Goal: Information Seeking & Learning: Check status

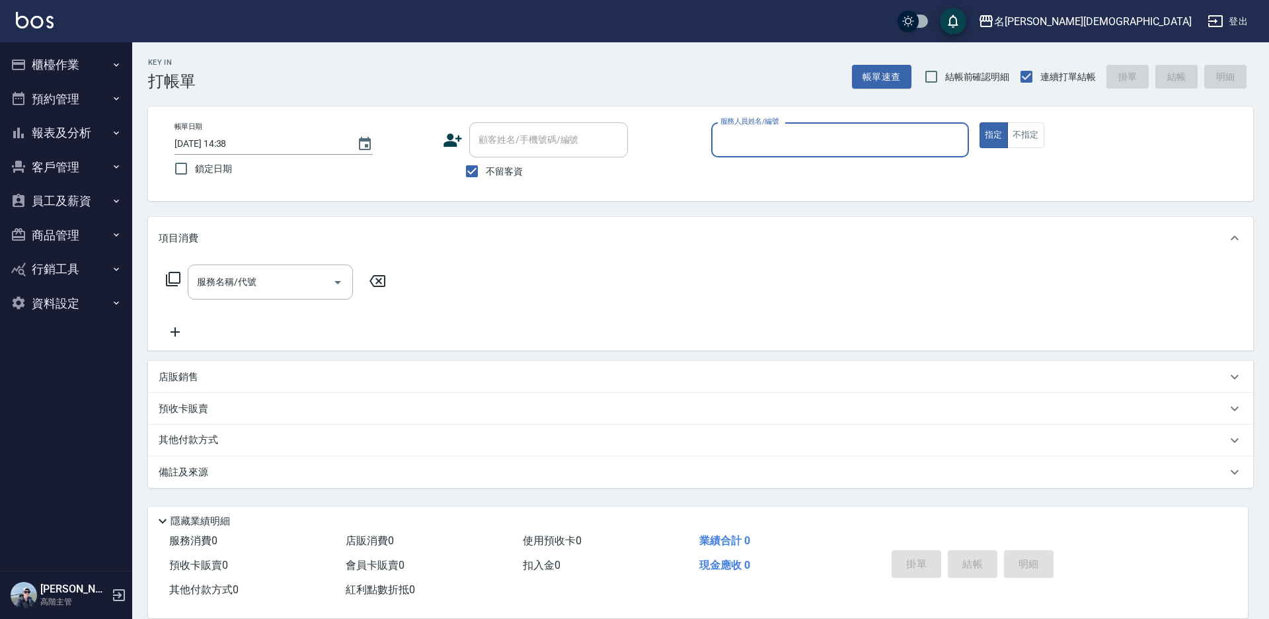
click at [48, 132] on button "報表及分析" at bounding box center [66, 133] width 122 height 34
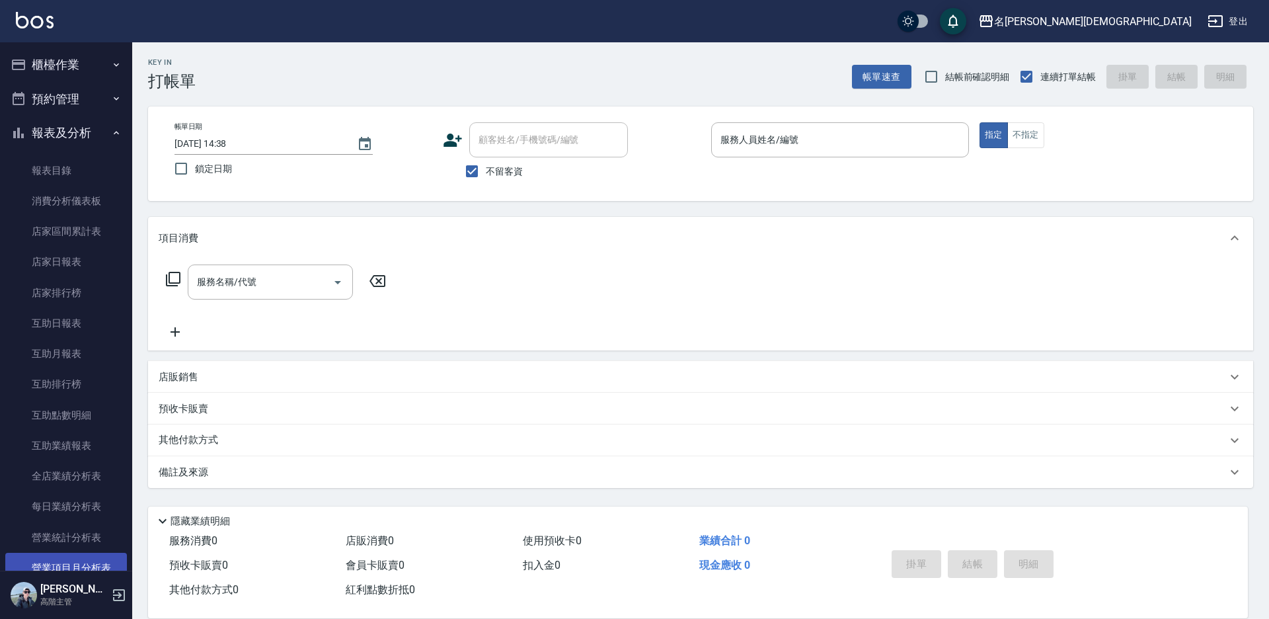
scroll to position [397, 0]
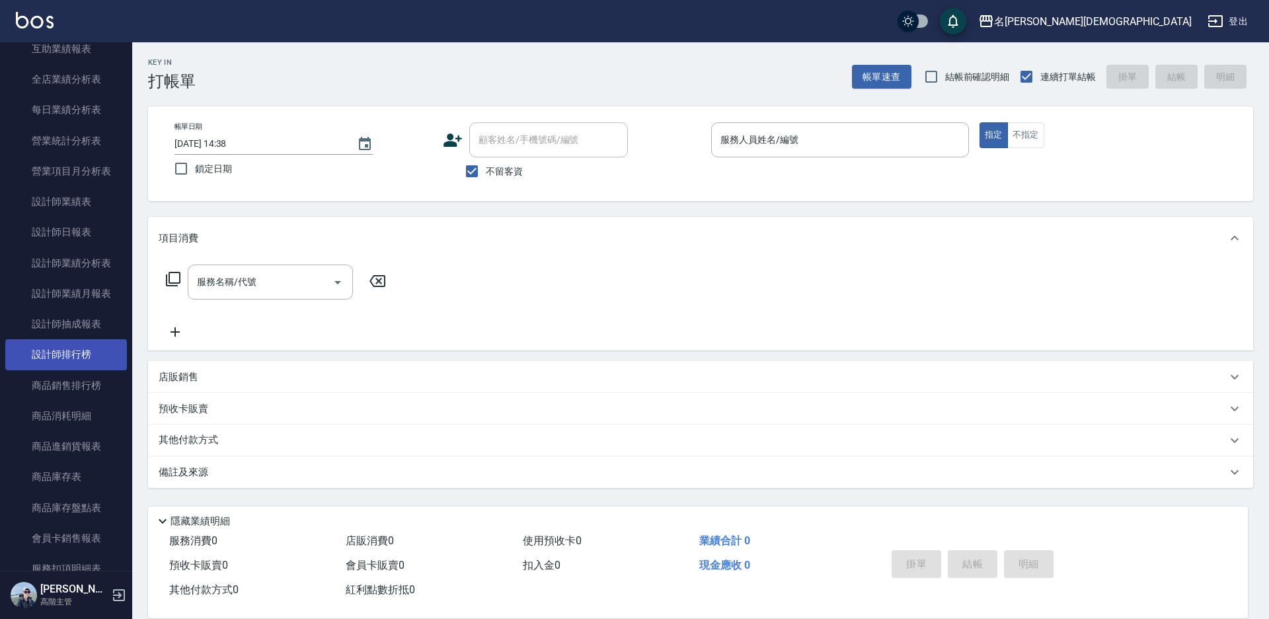
click at [92, 357] on link "設計師排行榜" at bounding box center [66, 354] width 122 height 30
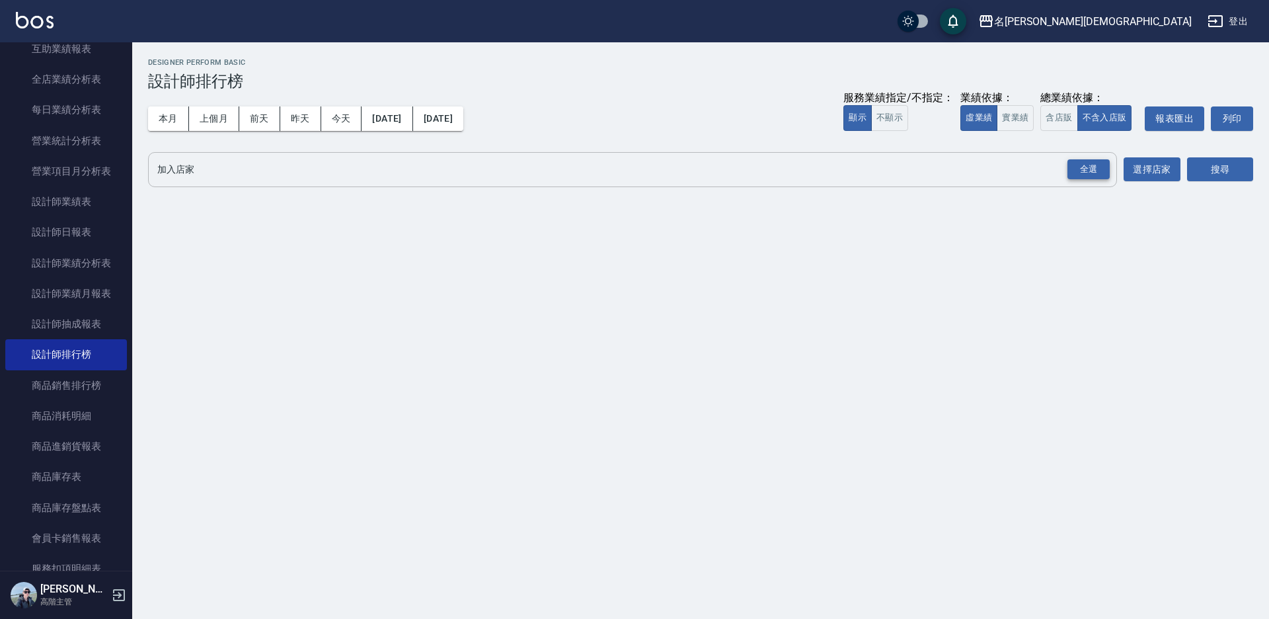
click at [1093, 171] on div "全選" at bounding box center [1088, 169] width 42 height 20
drag, startPoint x: 1040, startPoint y: 120, endPoint x: 1061, endPoint y: 120, distance: 21.1
click at [1041, 120] on div "服務業績指定/不指定： 顯示 不顯示 業績依據： 虛業績 實業績 總業績依據： 含店販 不含入店販 報表匯出 列印" at bounding box center [1048, 118] width 410 height 24
click at [1061, 120] on button "含店販" at bounding box center [1058, 118] width 37 height 26
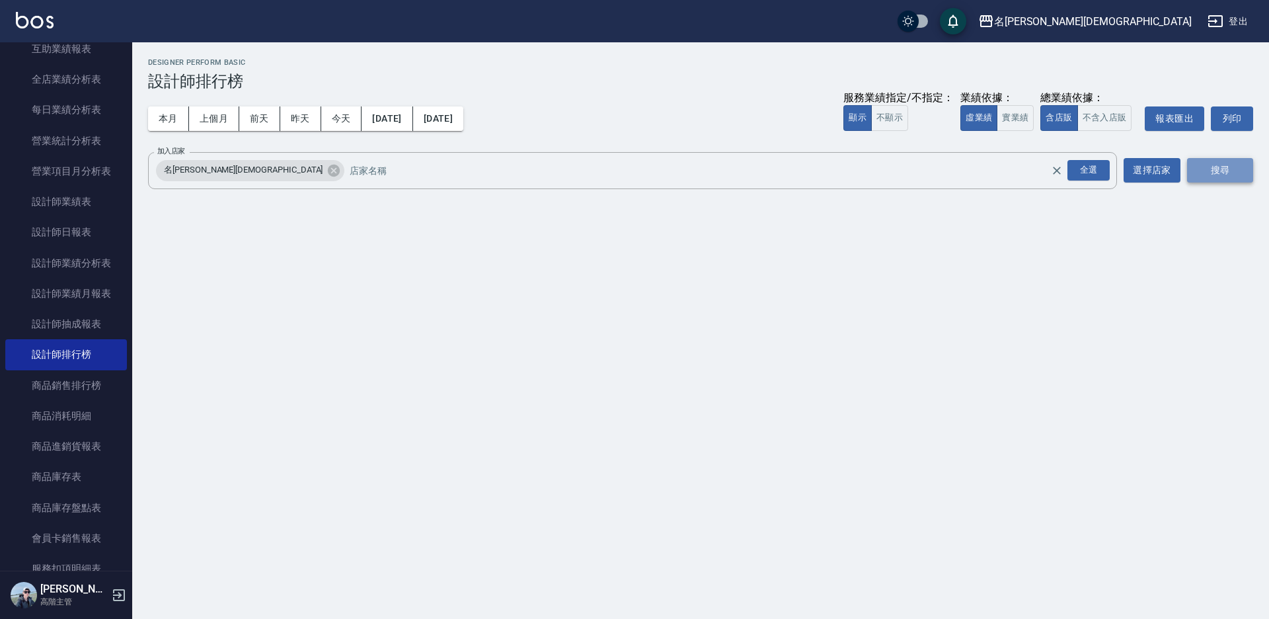
click at [1229, 172] on button "搜尋" at bounding box center [1220, 170] width 66 height 24
